Goal: Information Seeking & Learning: Learn about a topic

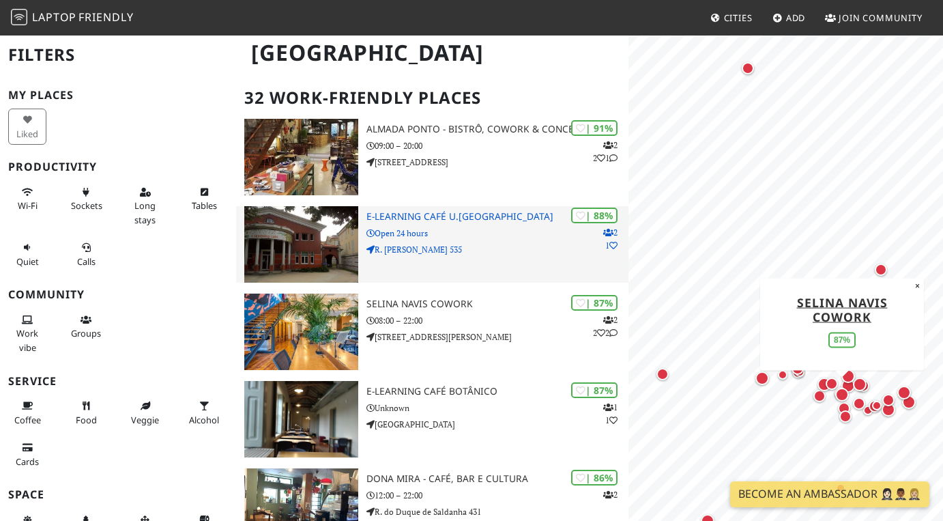
scroll to position [77, 0]
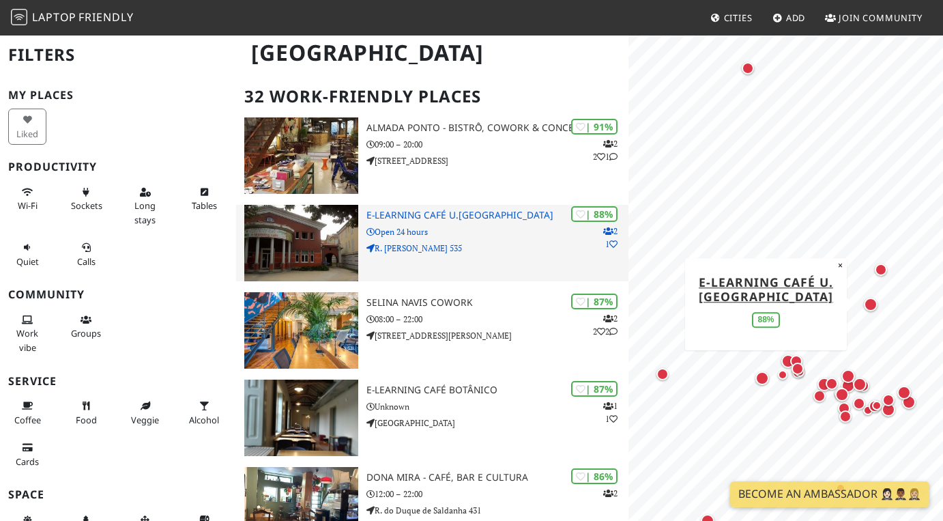
click at [414, 210] on h3 "e-learning Café U.Porto" at bounding box center [498, 216] width 262 height 12
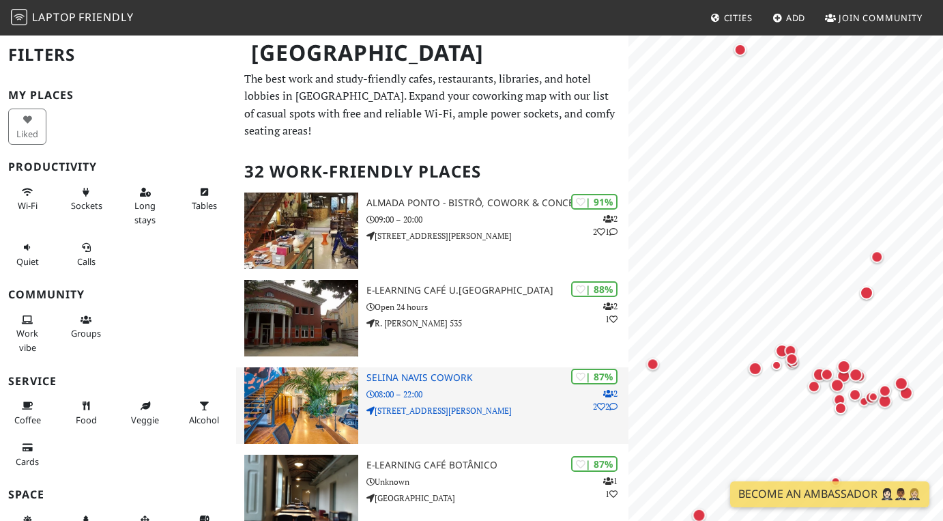
scroll to position [109, 0]
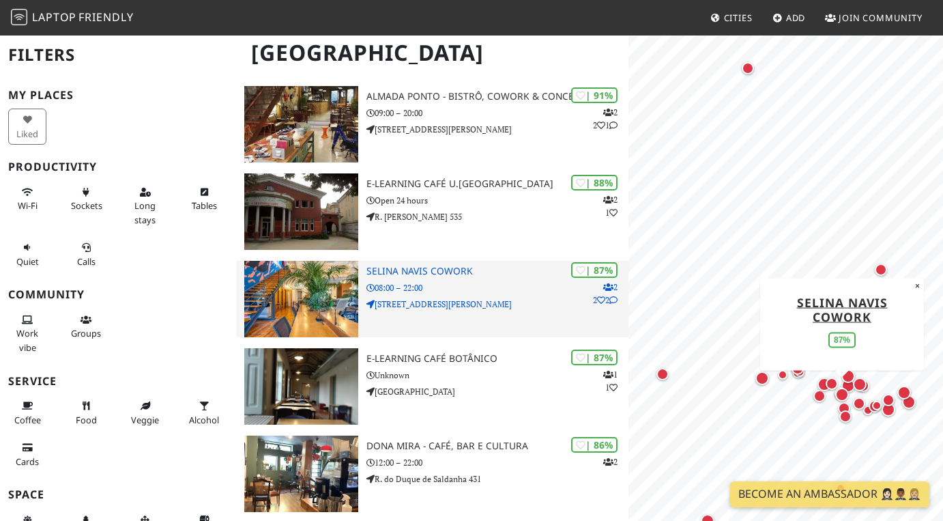
click at [388, 266] on h3 "Selina Navis CoWork" at bounding box center [498, 272] width 262 height 12
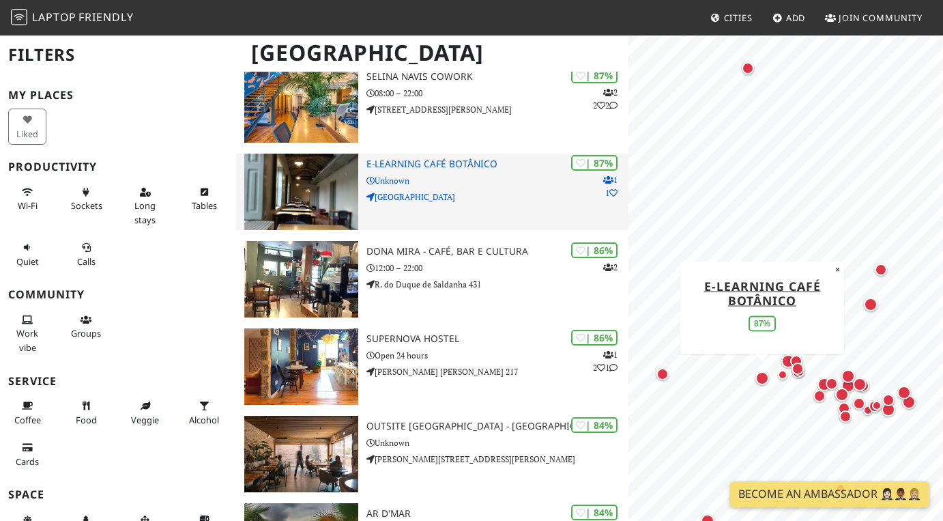
scroll to position [302, 0]
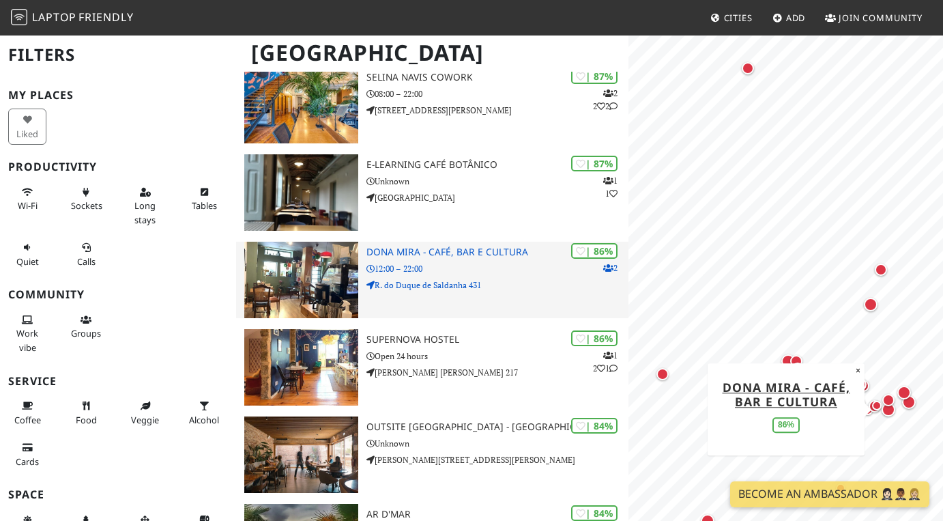
click at [459, 246] on h3 "Dona Mira - Café, Bar e Cultura" at bounding box center [498, 252] width 262 height 12
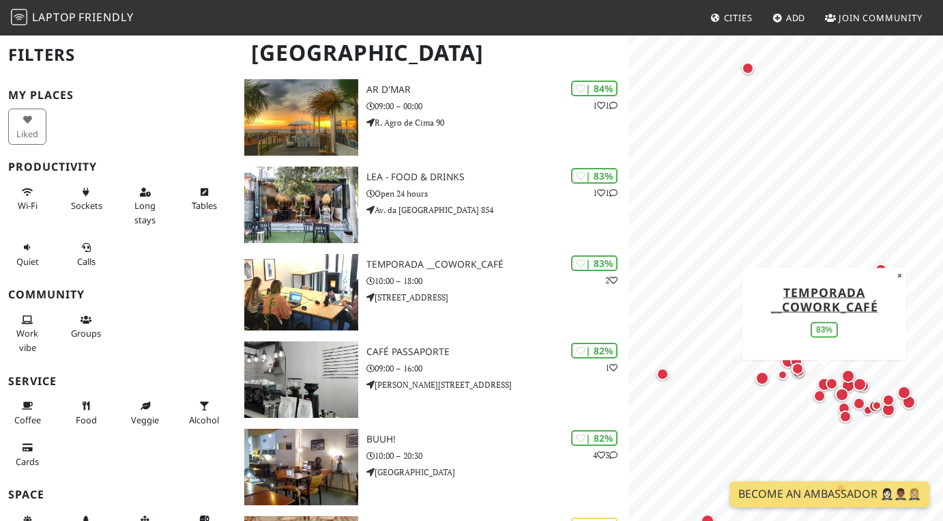
scroll to position [726, 0]
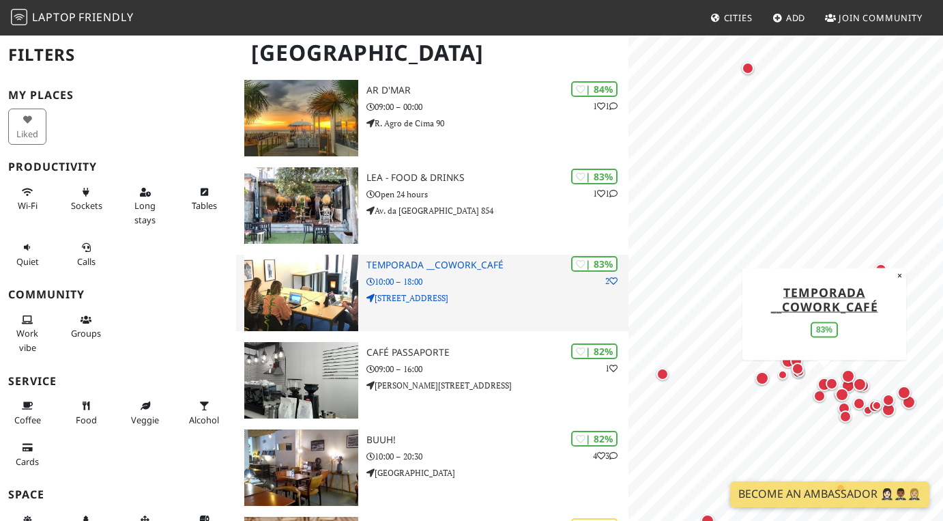
click at [433, 259] on h3 "Temporada __Cowork_Café" at bounding box center [498, 265] width 262 height 12
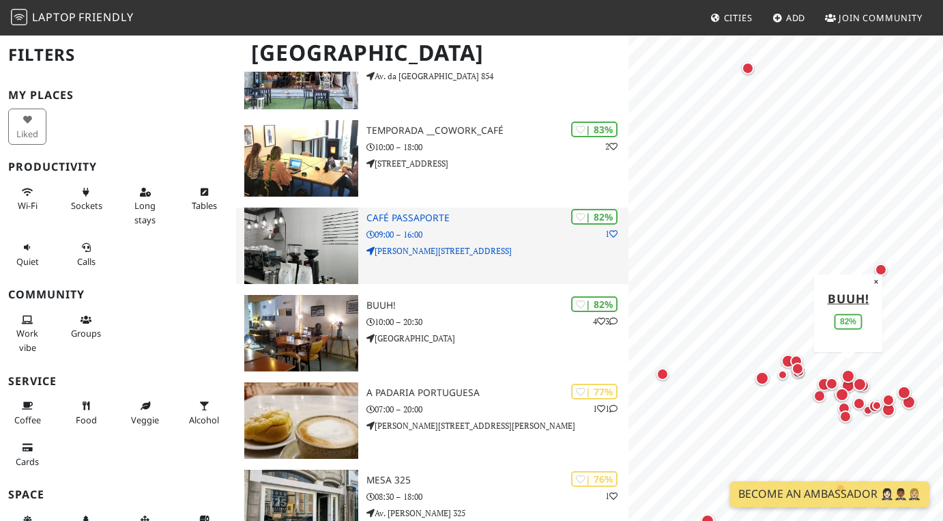
scroll to position [862, 0]
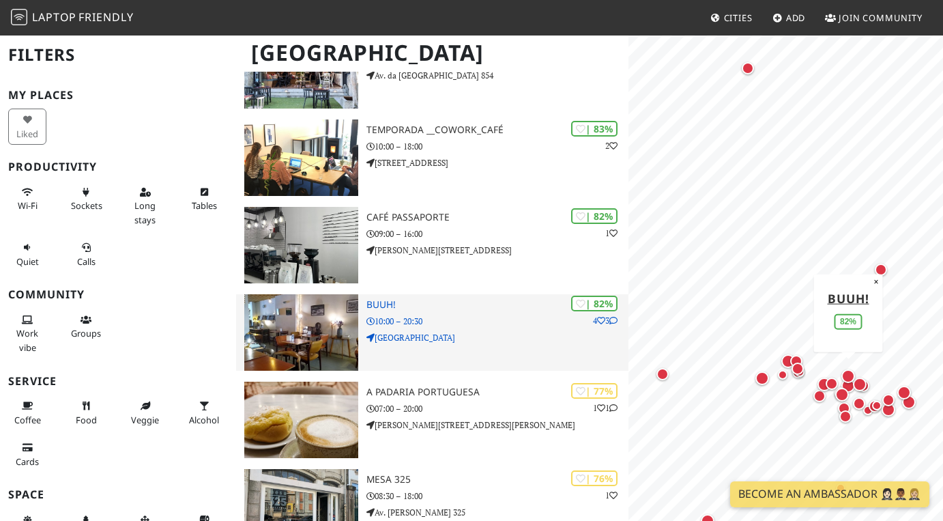
click at [386, 299] on h3 "BUuh!" at bounding box center [498, 305] width 262 height 12
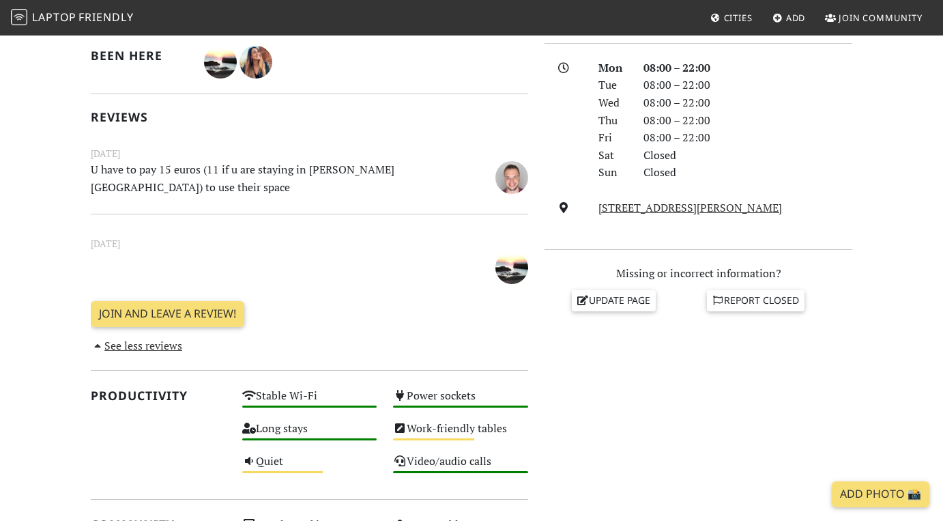
scroll to position [367, 0]
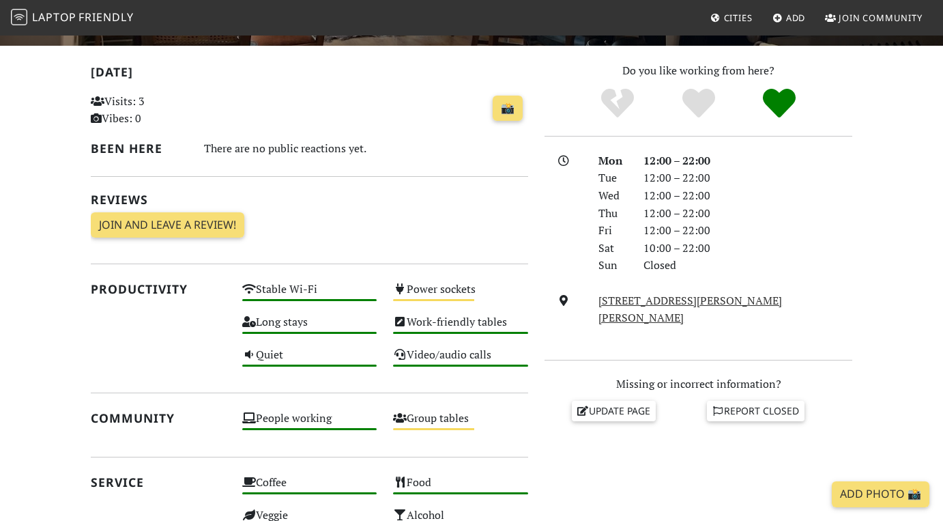
scroll to position [282, 0]
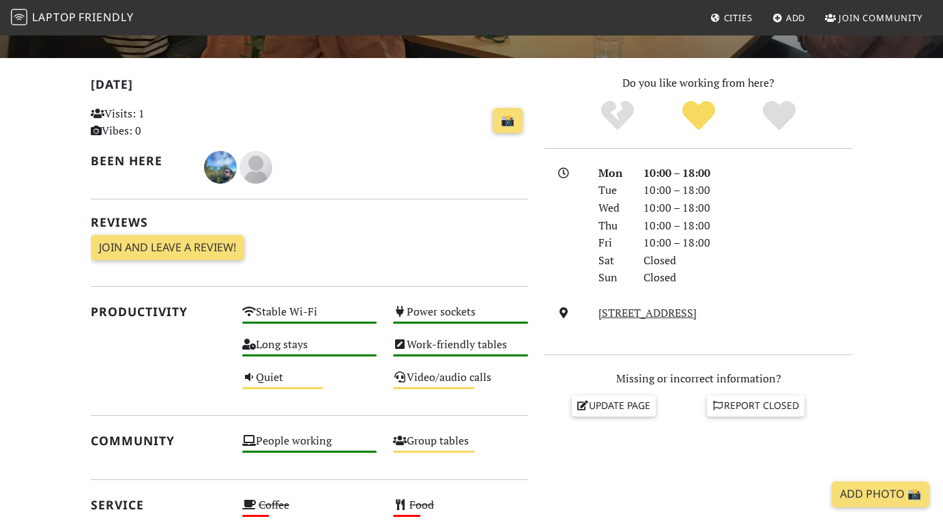
scroll to position [268, 0]
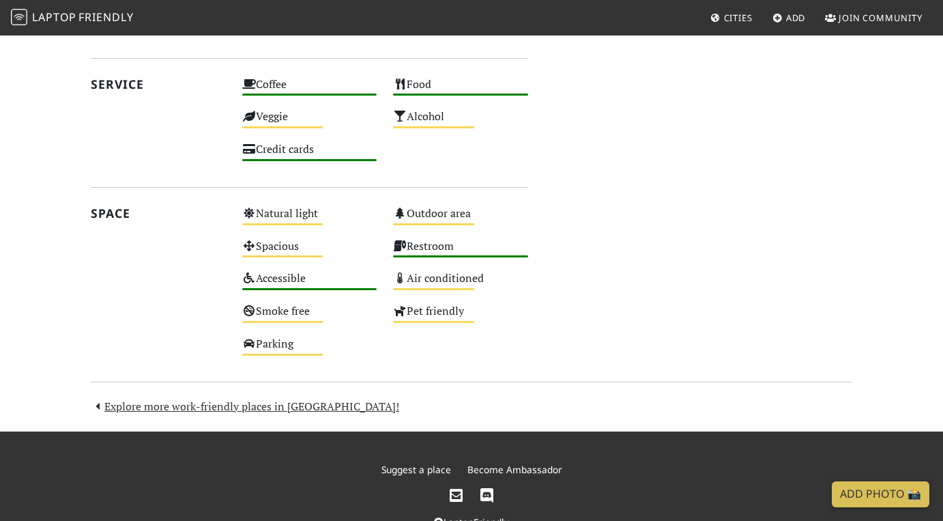
scroll to position [1004, 0]
